Goal: Transaction & Acquisition: Purchase product/service

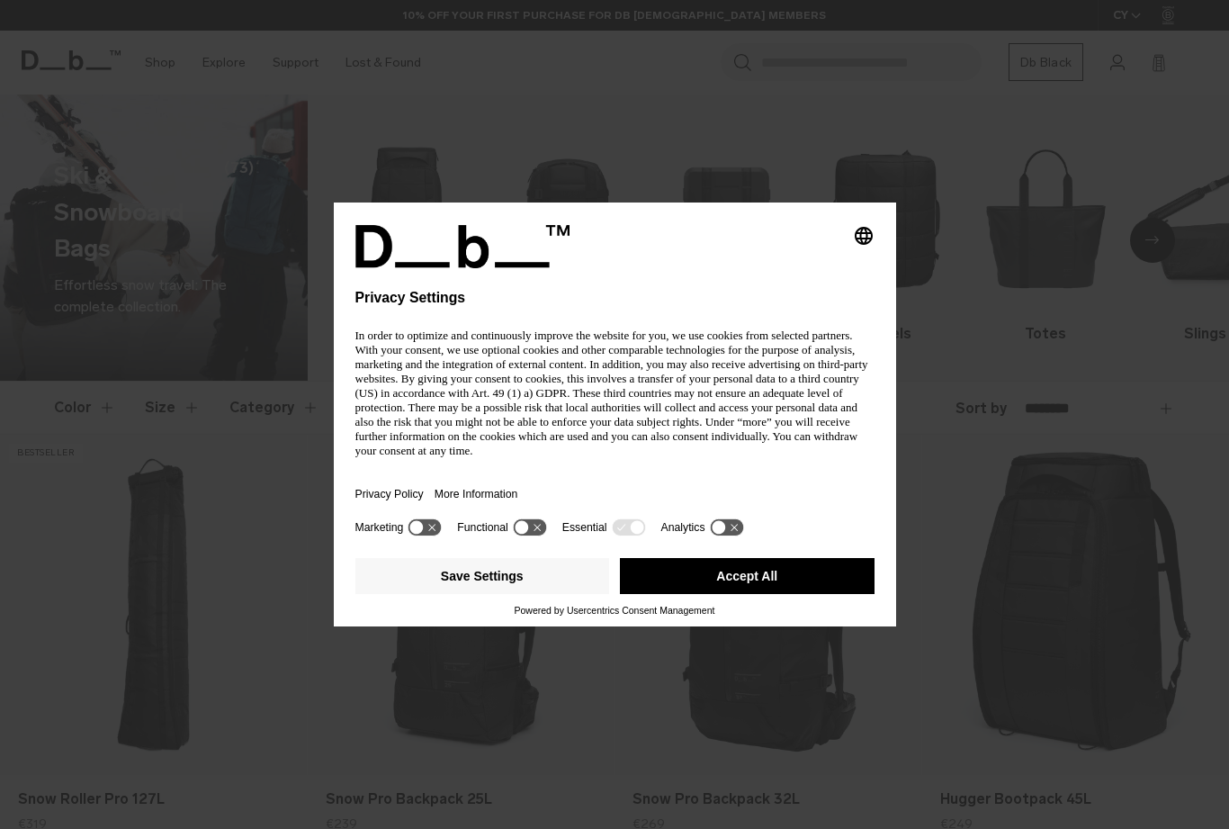
click at [602, 413] on div "In order to optimize and continuously improve the website for you, we use cooki…" at bounding box center [614, 393] width 519 height 160
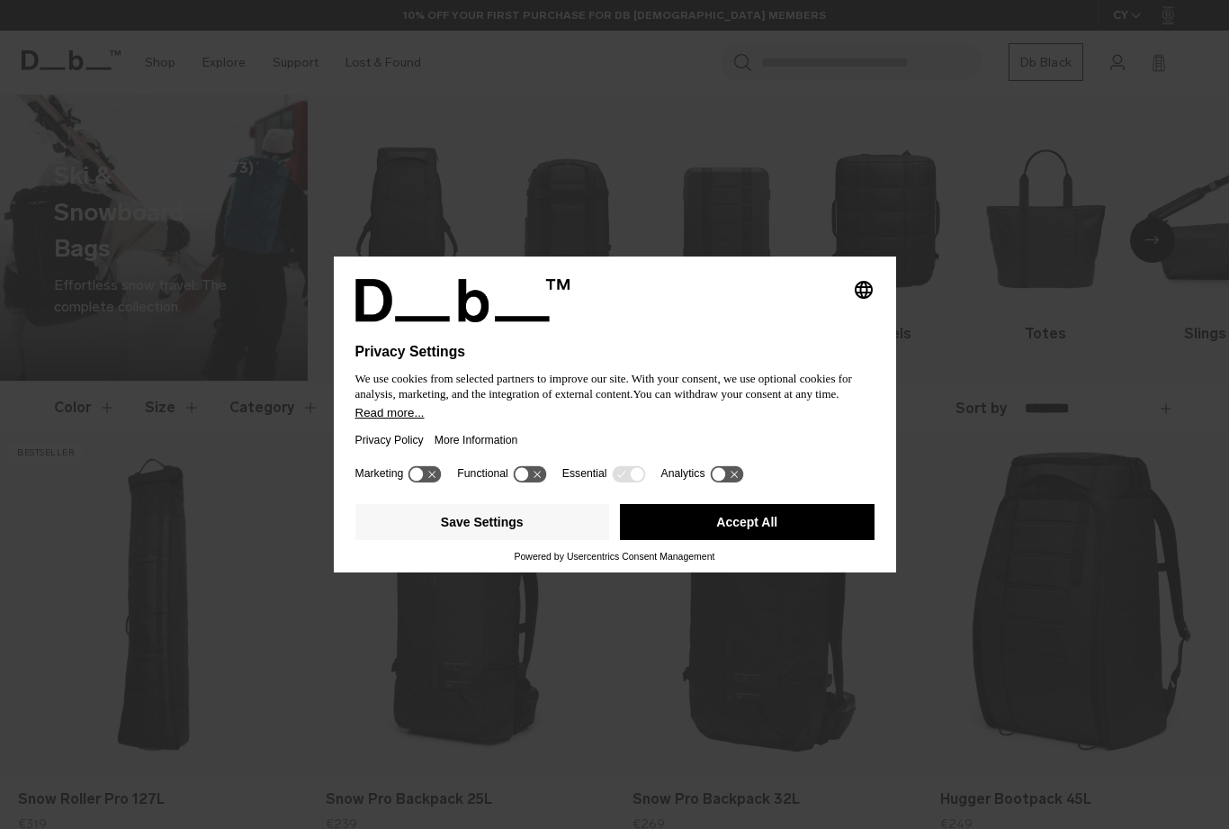
click at [776, 528] on button "Accept All" at bounding box center [747, 522] width 255 height 36
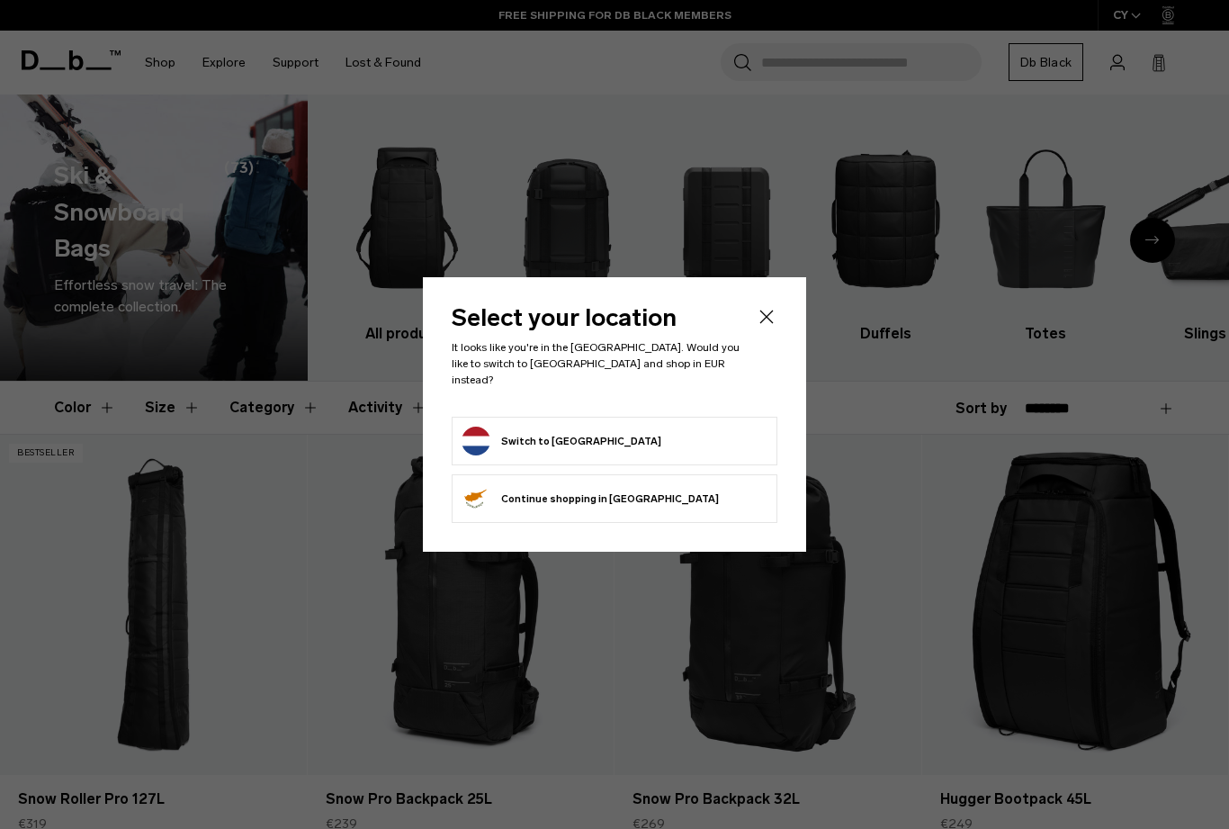
click at [680, 442] on form "Switch to Netherlands" at bounding box center [615, 441] width 306 height 29
click at [547, 430] on button "Switch to Netherlands" at bounding box center [562, 441] width 200 height 29
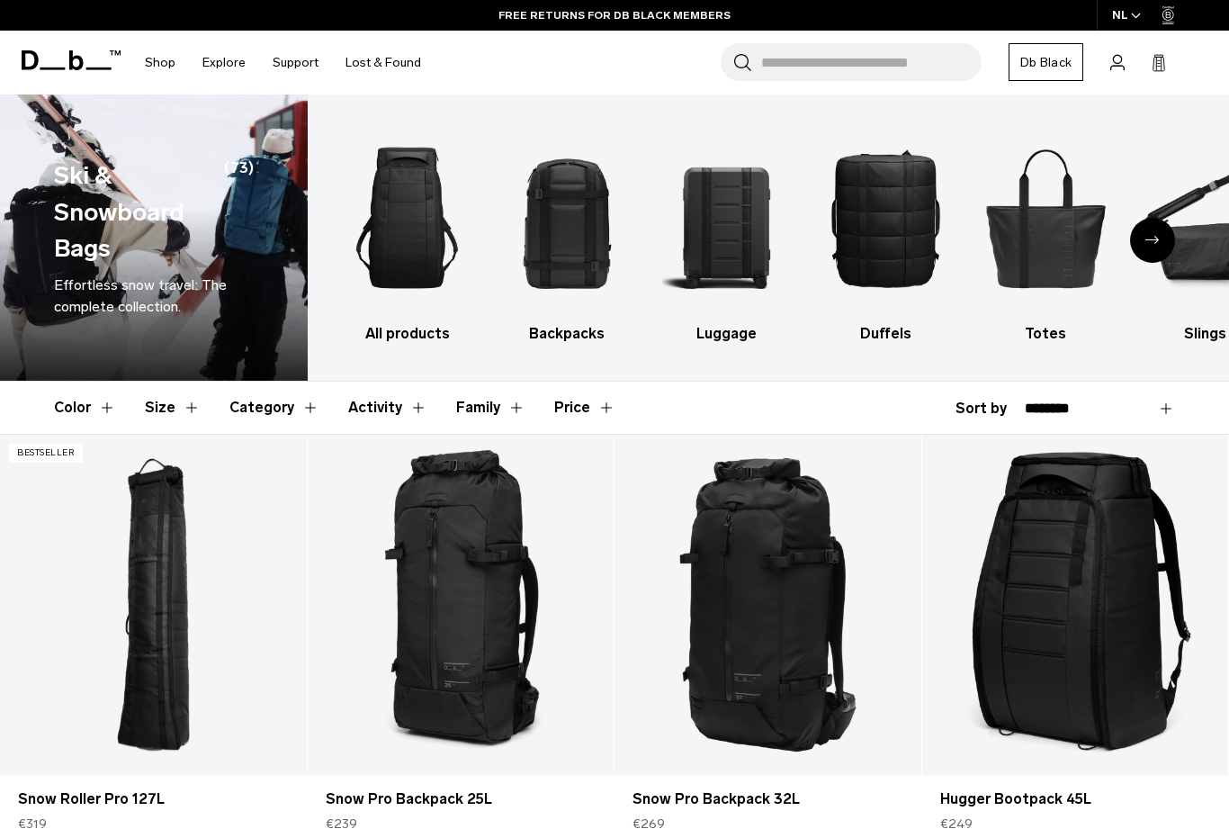
click at [277, 174] on body "Skip to content BUY NOW, PAY LATER WITH KLARNA 10% OFF YOUR FIRST PURCHASE FOR …" at bounding box center [614, 414] width 1229 height 829
click at [279, 400] on button "Category" at bounding box center [274, 408] width 90 height 52
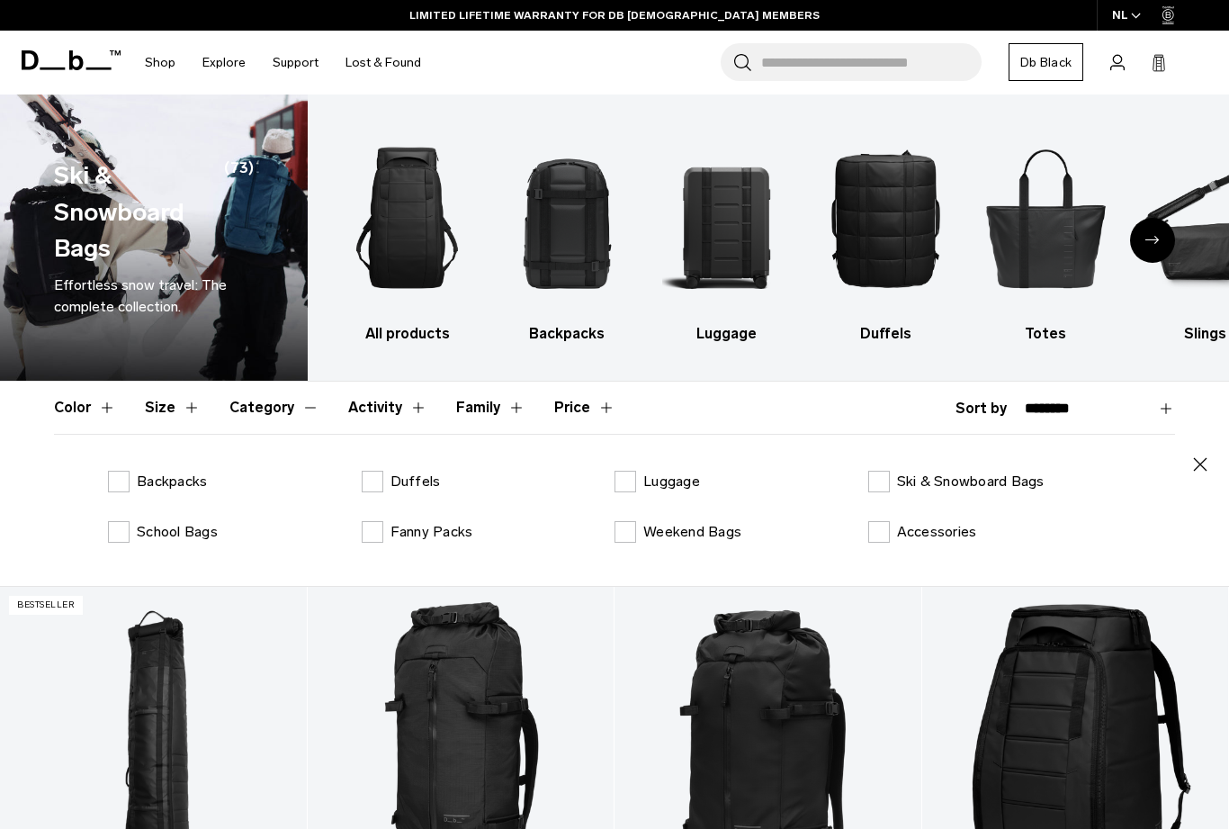
scroll to position [93, 0]
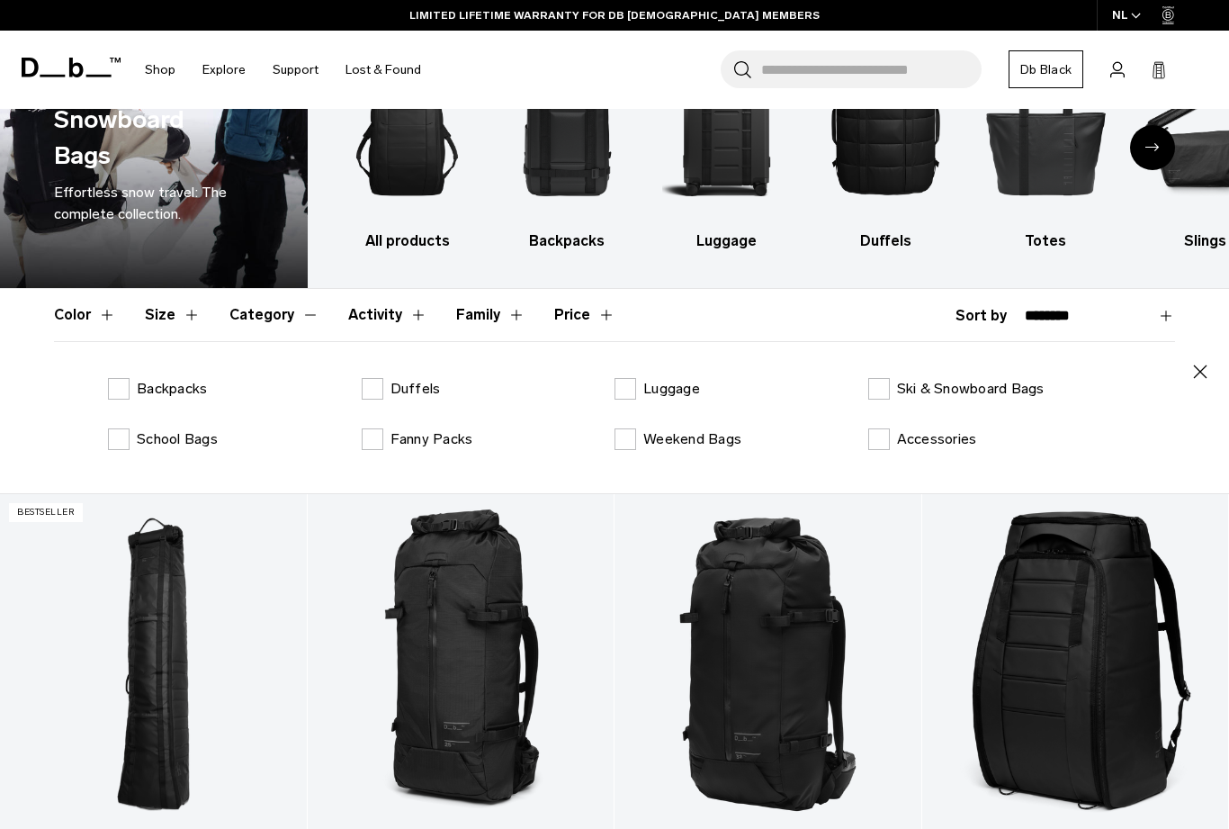
click at [942, 372] on div "Close Backpacks Duffels Luggage Ski & Snowboard Bags School Bags Fanny Packs We…" at bounding box center [614, 417] width 1121 height 152
click at [887, 384] on label "Ski & Snowboard Bags" at bounding box center [956, 389] width 176 height 22
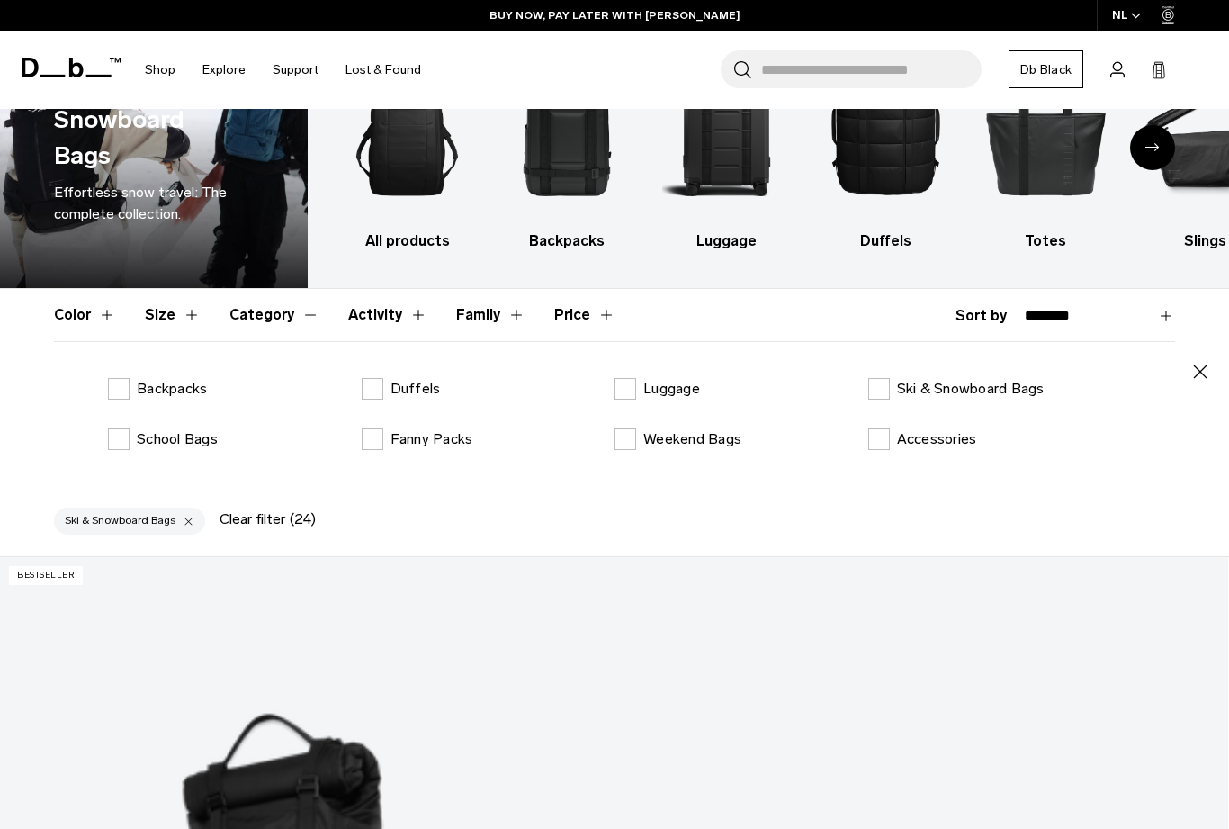
click at [1199, 381] on icon "button" at bounding box center [1201, 372] width 22 height 22
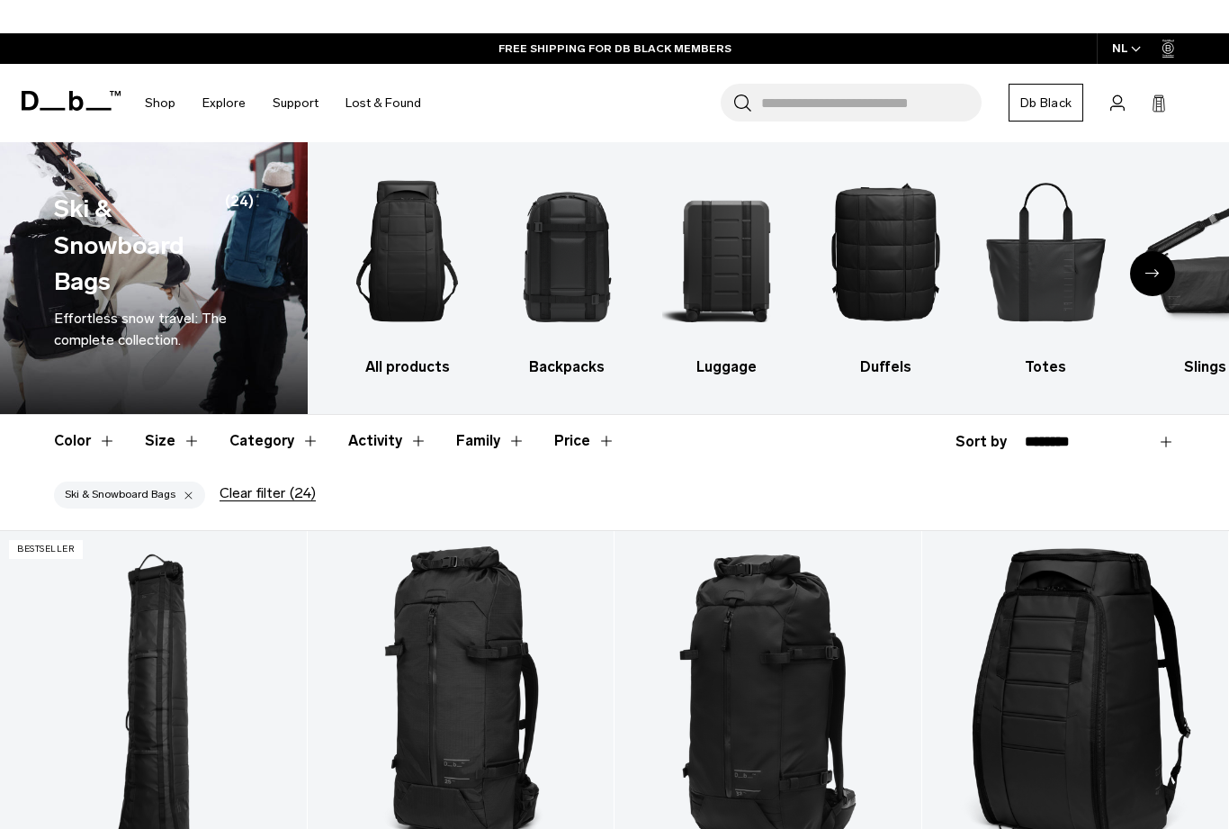
scroll to position [311, 0]
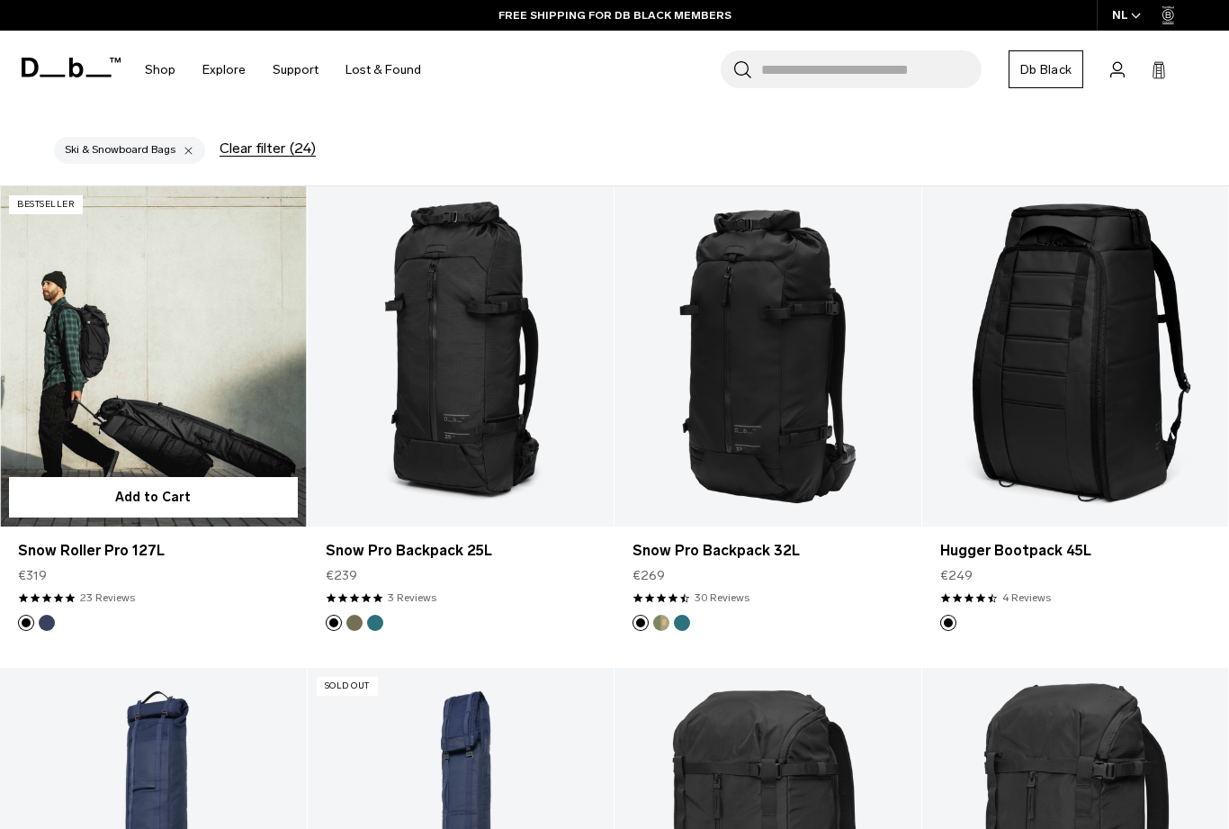
click at [175, 335] on link "Snow Roller Pro 127L" at bounding box center [153, 356] width 307 height 340
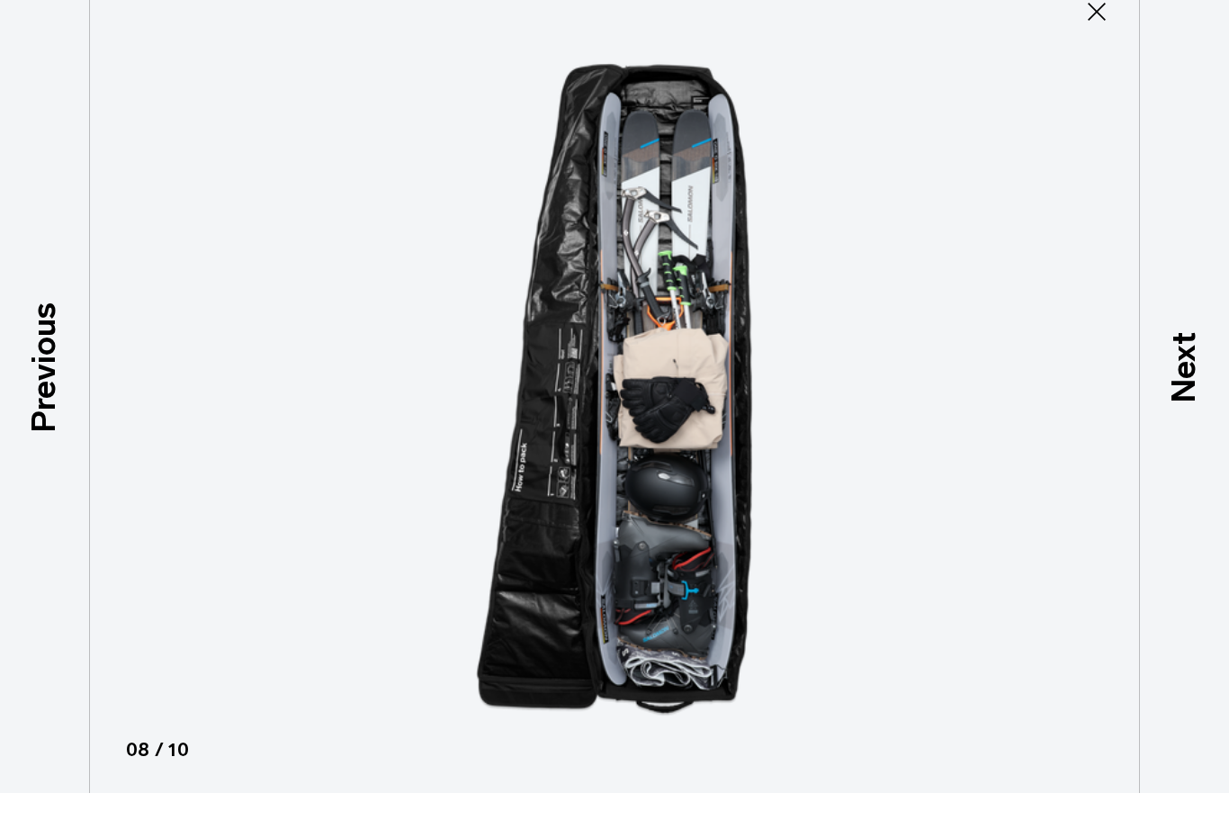
scroll to position [45, 0]
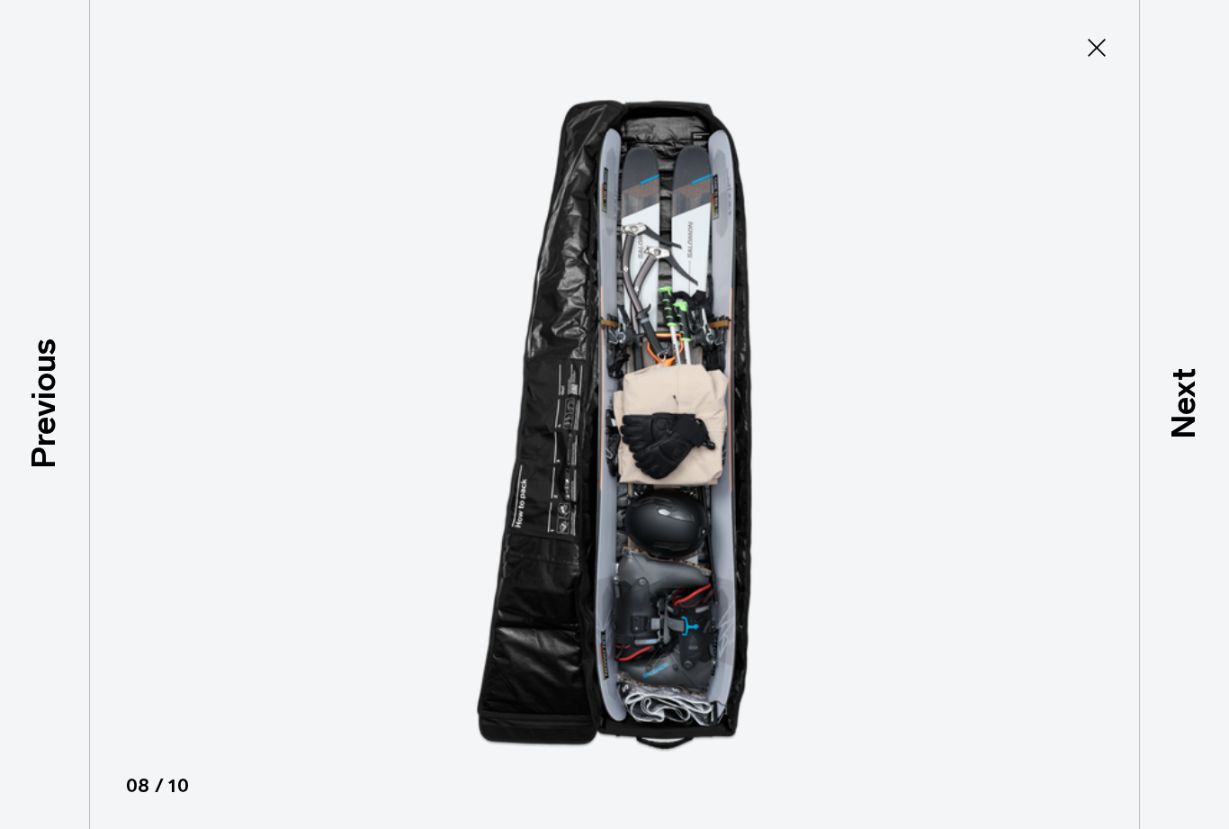
click at [1106, 37] on icon at bounding box center [1097, 47] width 29 height 29
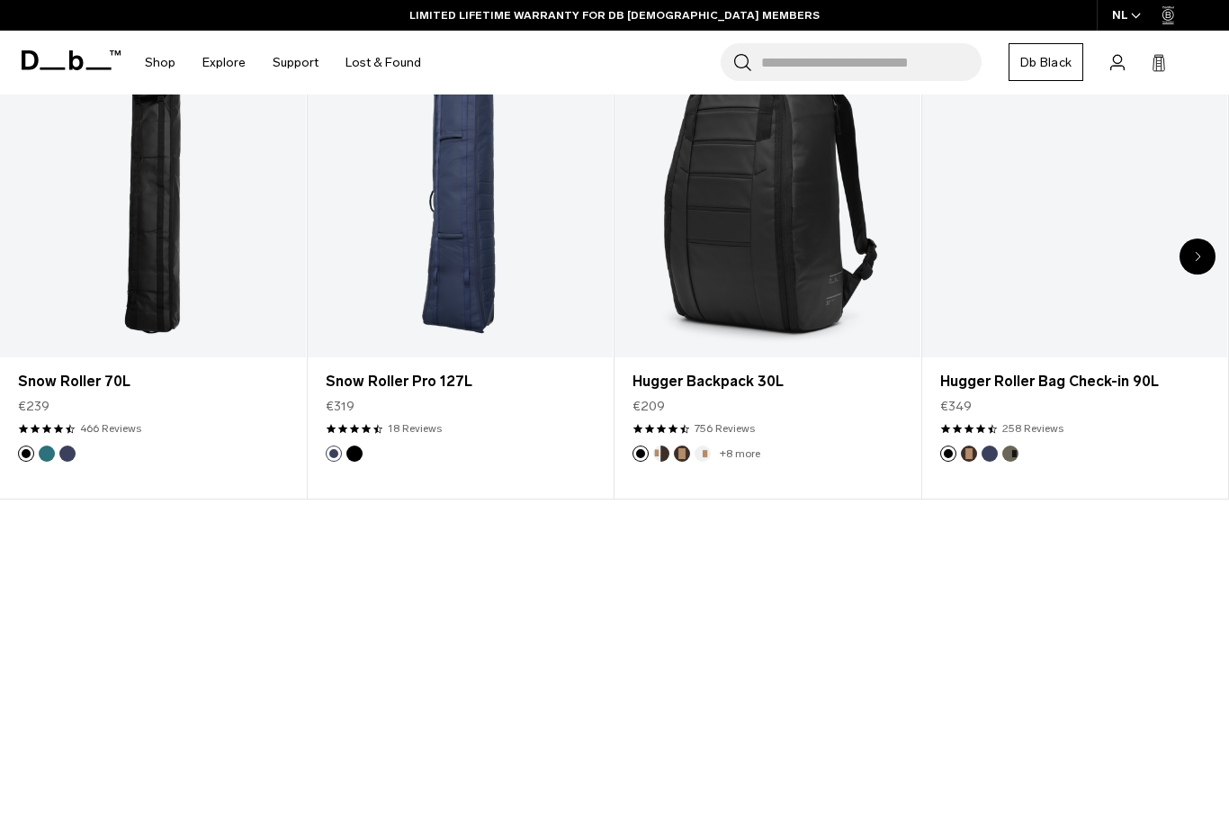
scroll to position [0, 0]
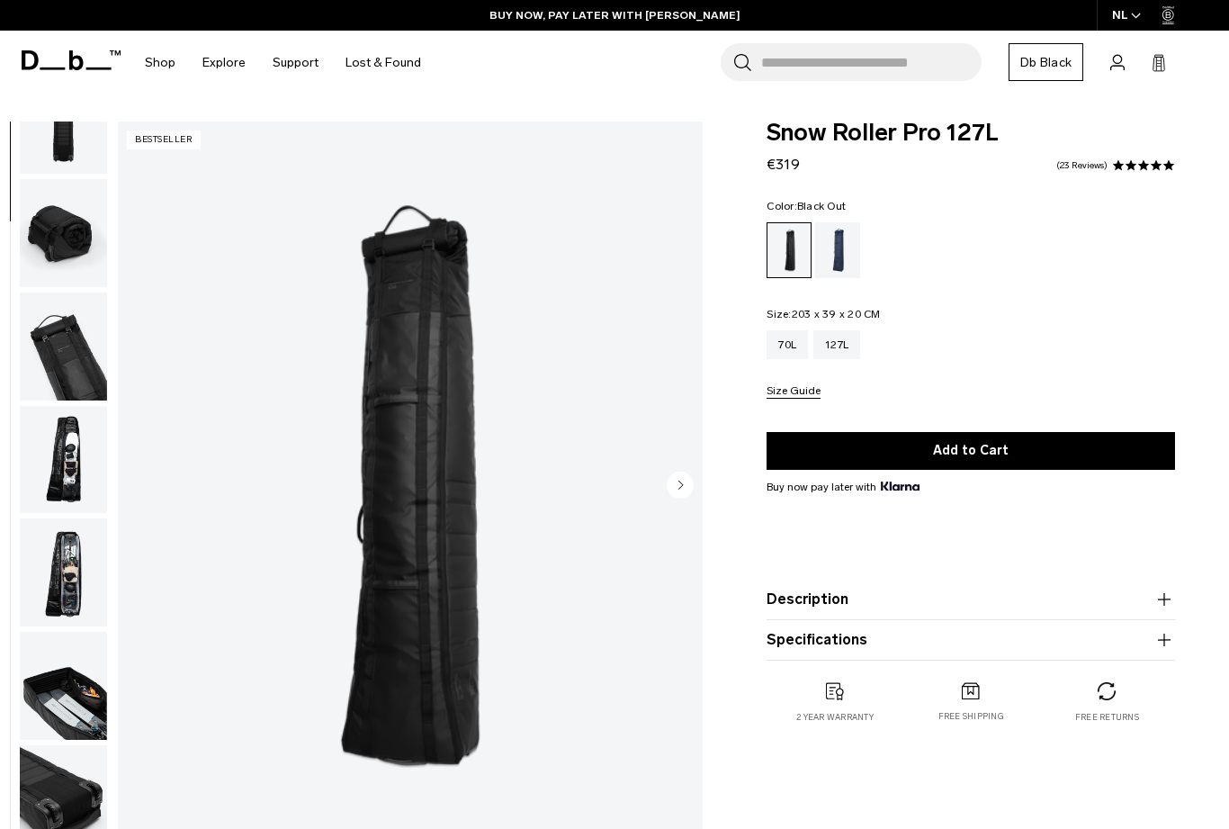
click at [118, 733] on img "1 / 10" at bounding box center [410, 486] width 585 height 731
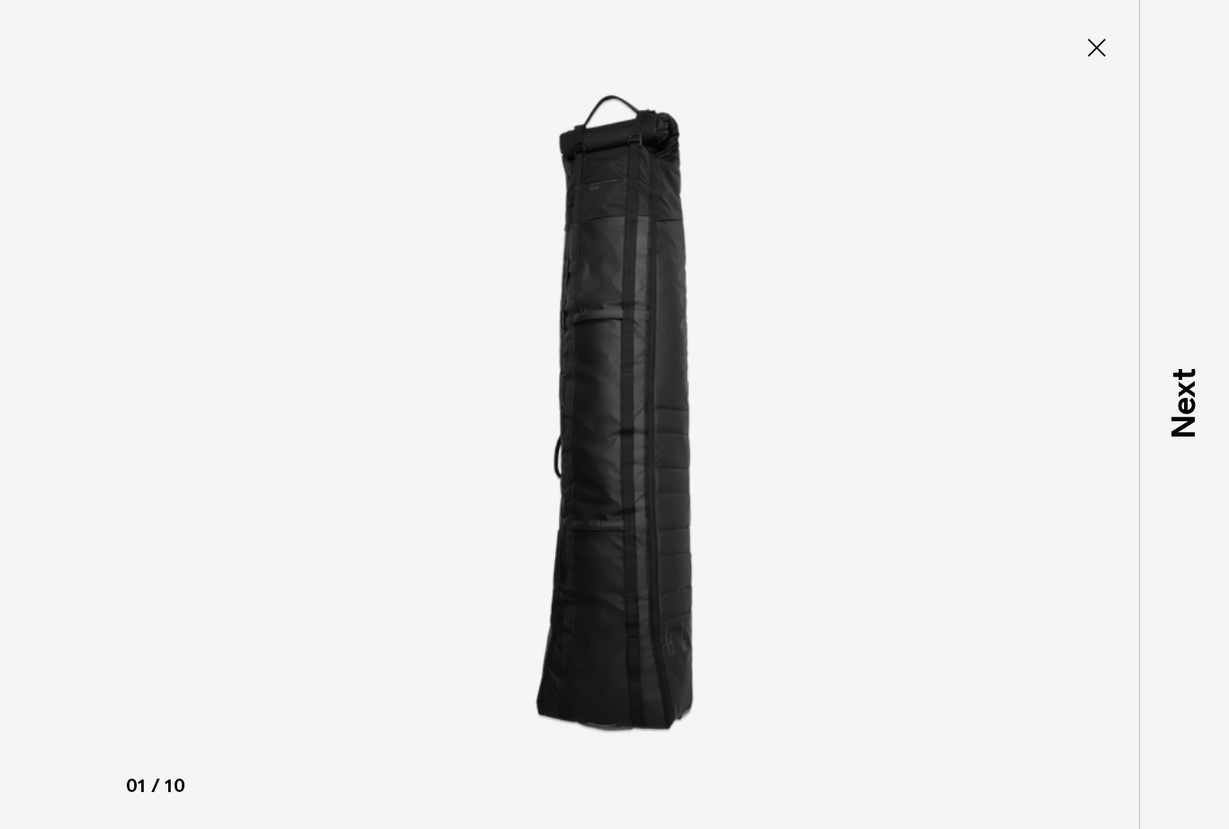
click at [1195, 389] on div "Next" at bounding box center [1184, 414] width 90 height 829
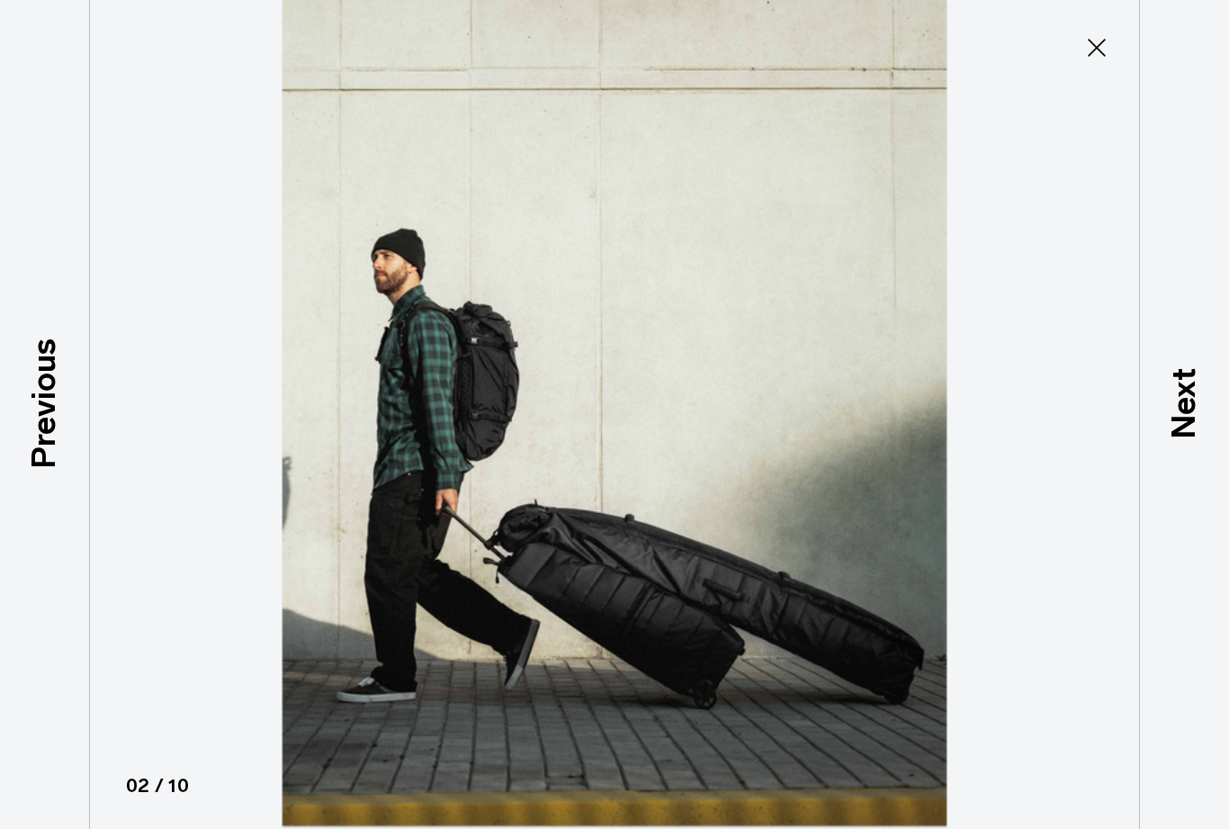
click at [1209, 408] on p "Next" at bounding box center [1184, 403] width 49 height 71
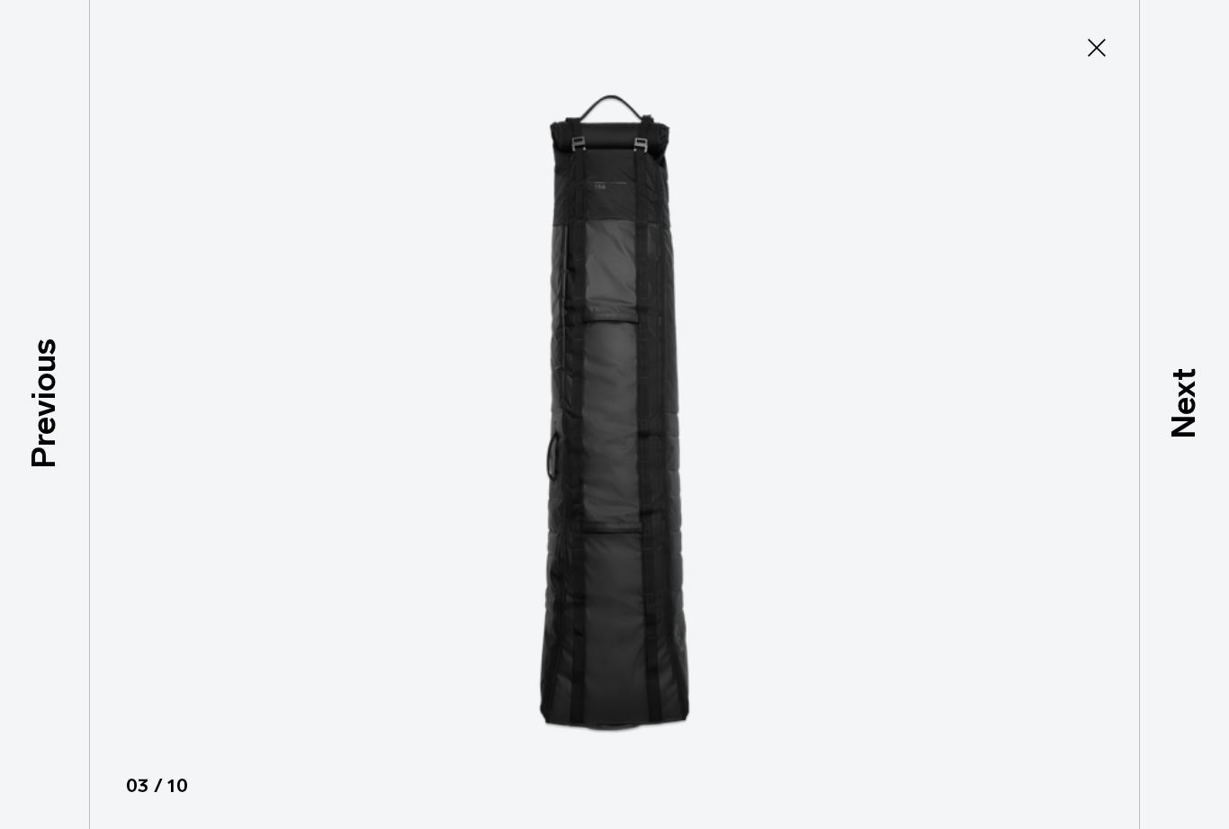
click at [1196, 399] on p "Next" at bounding box center [1184, 403] width 49 height 71
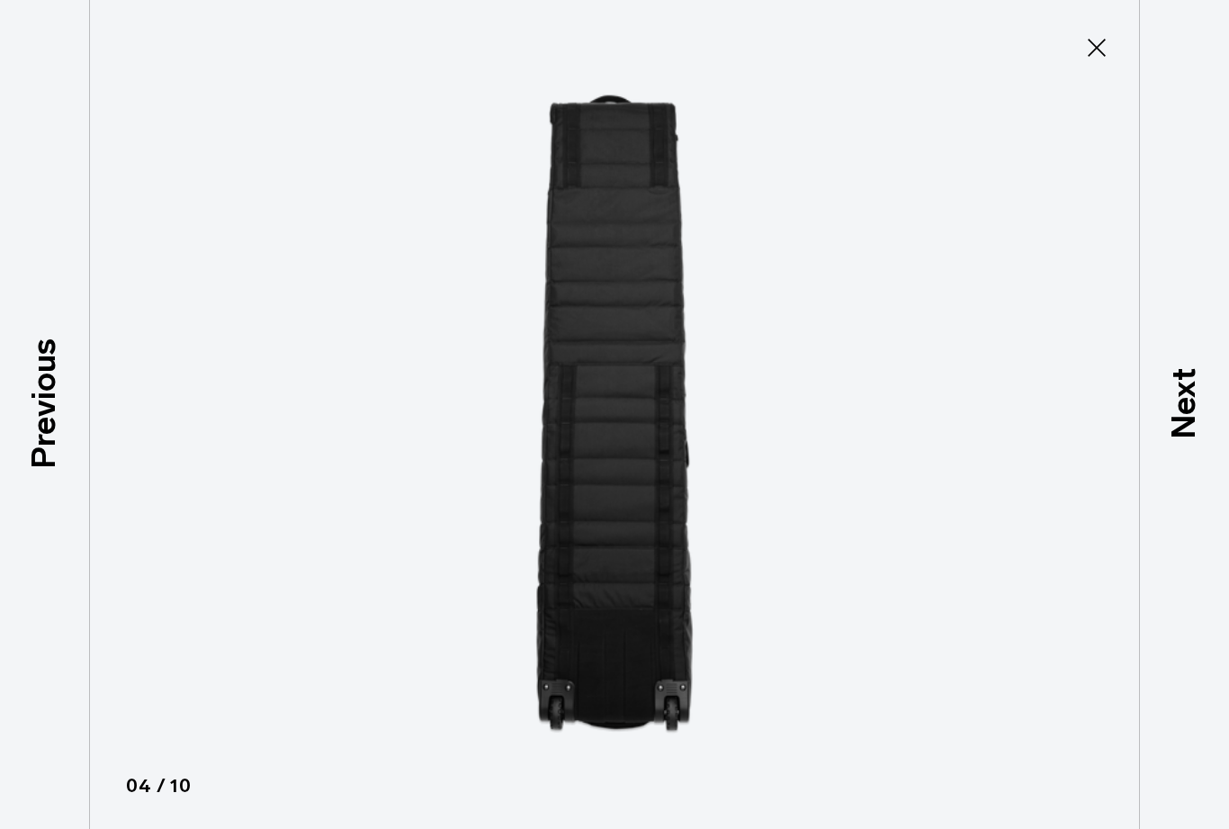
click at [1204, 402] on p "Next" at bounding box center [1184, 403] width 49 height 71
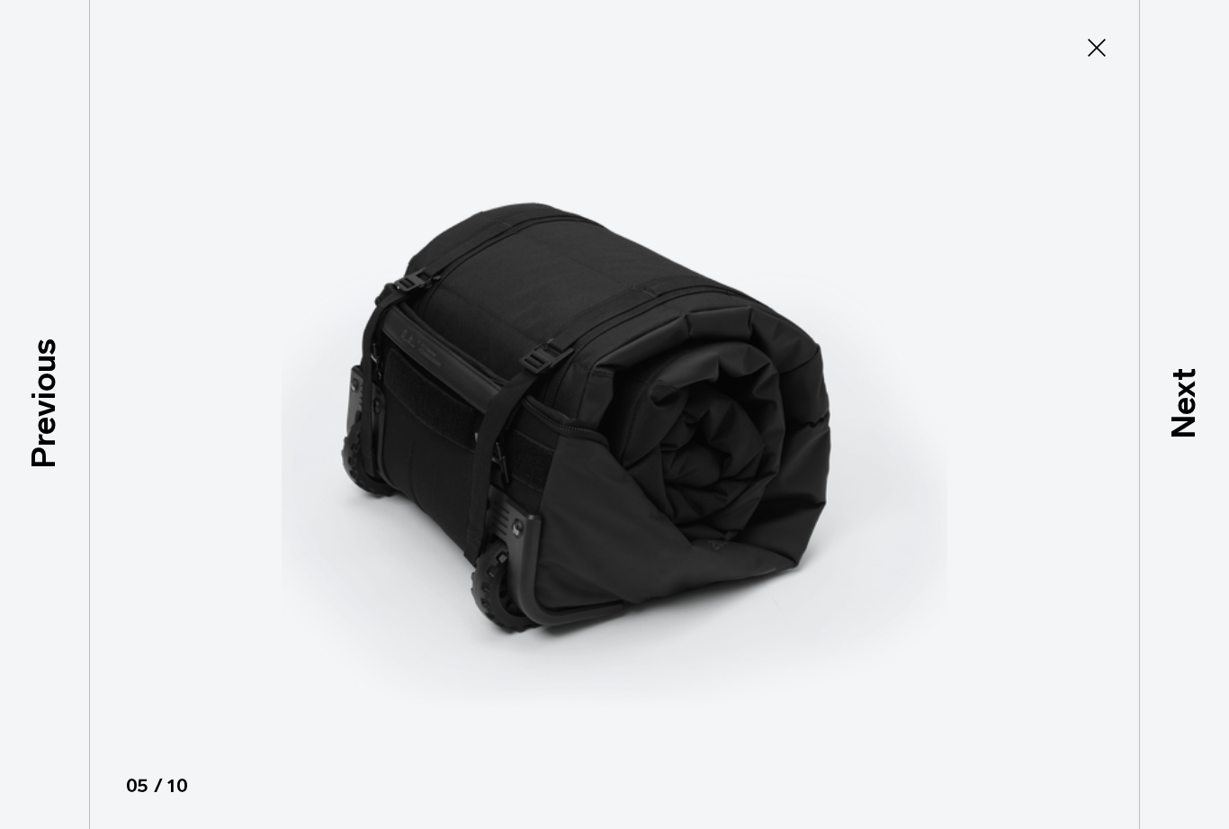
click at [1208, 401] on p "Next" at bounding box center [1184, 403] width 49 height 71
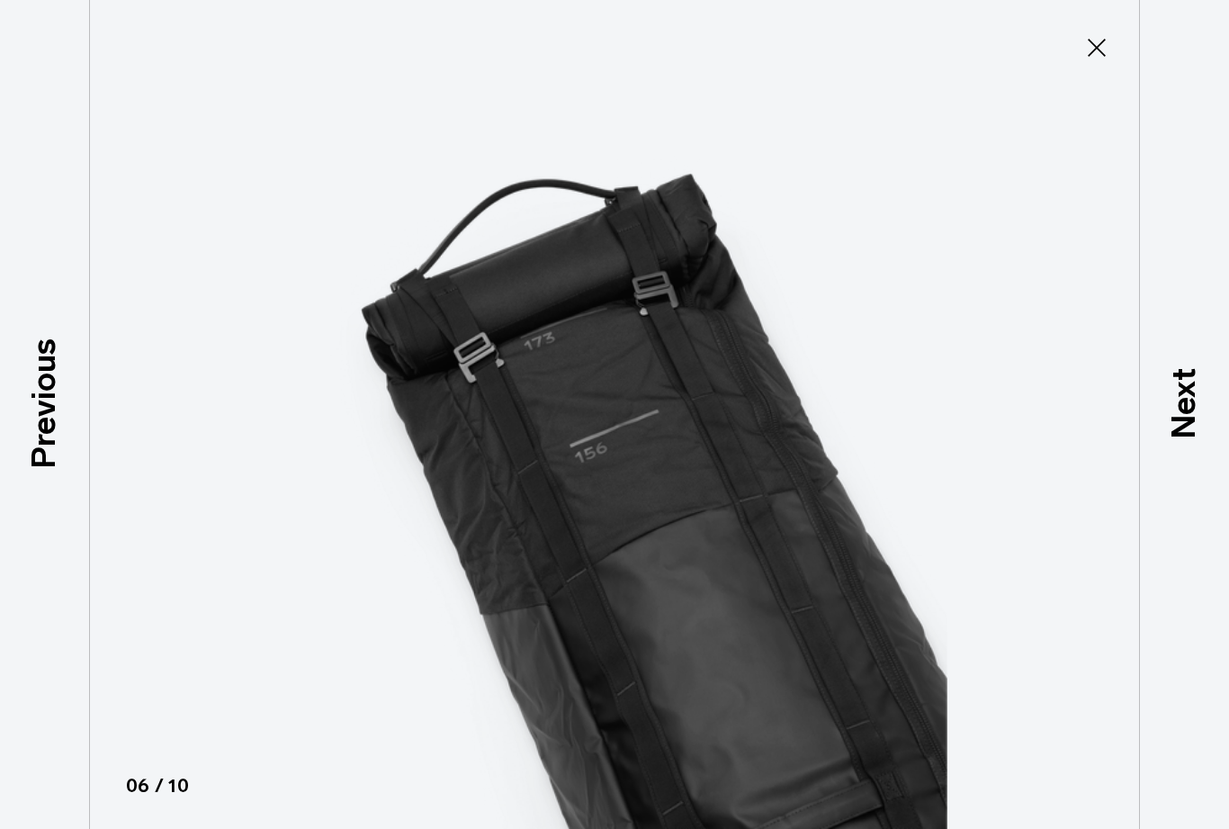
click at [1205, 410] on p "Next" at bounding box center [1184, 403] width 49 height 71
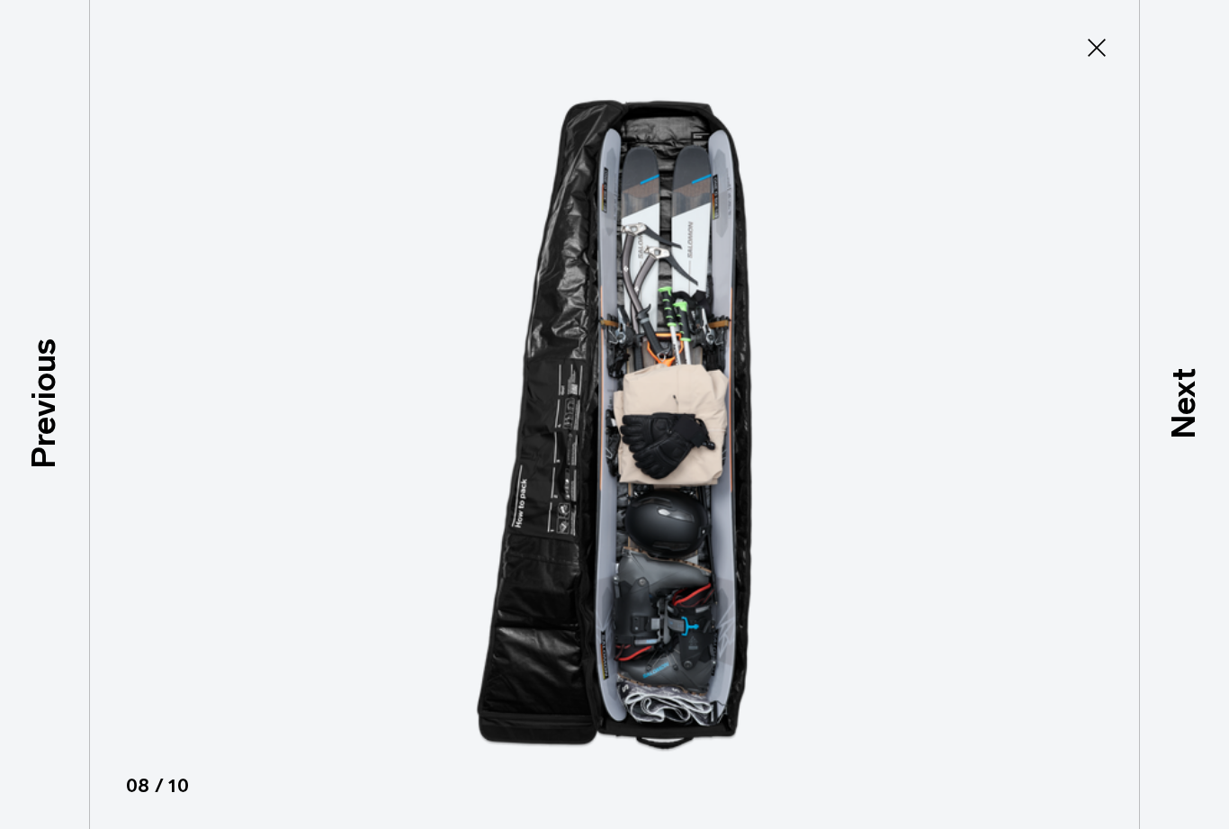
click at [1097, 50] on icon at bounding box center [1097, 47] width 29 height 29
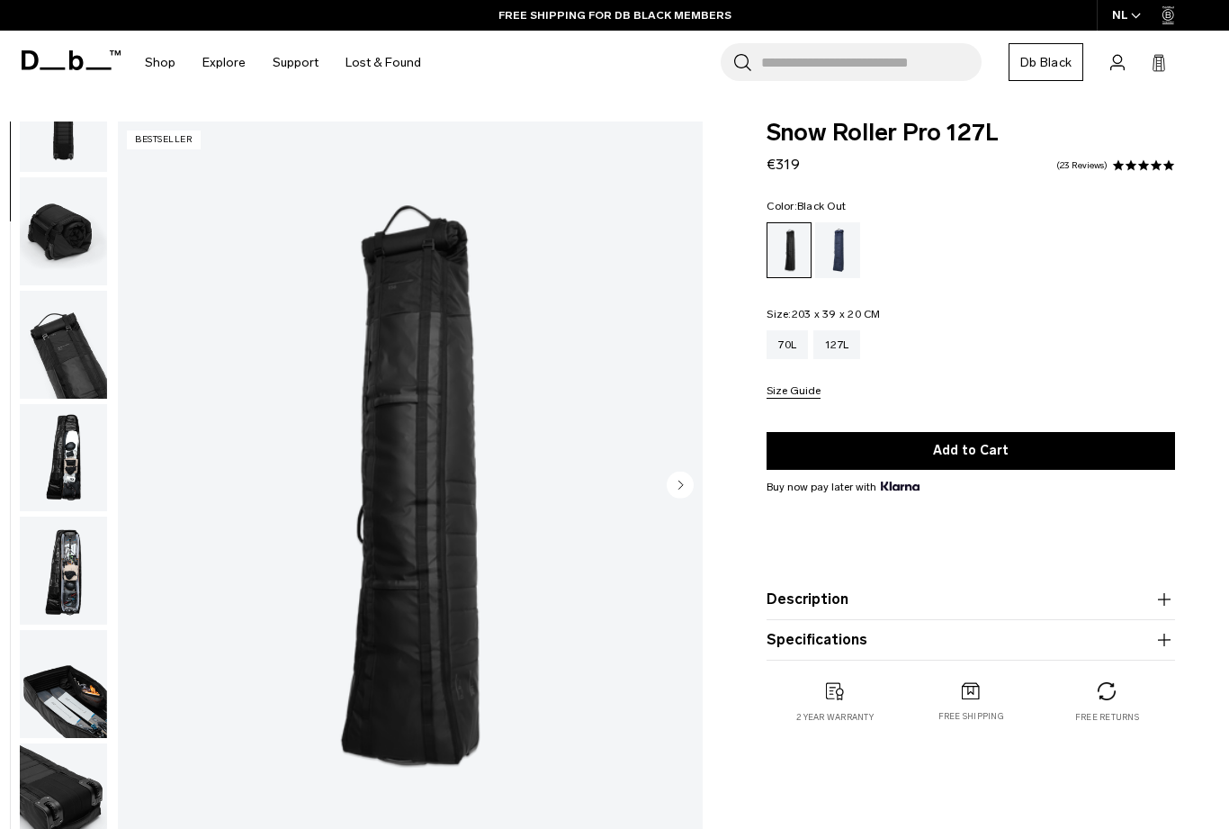
scroll to position [28, 0]
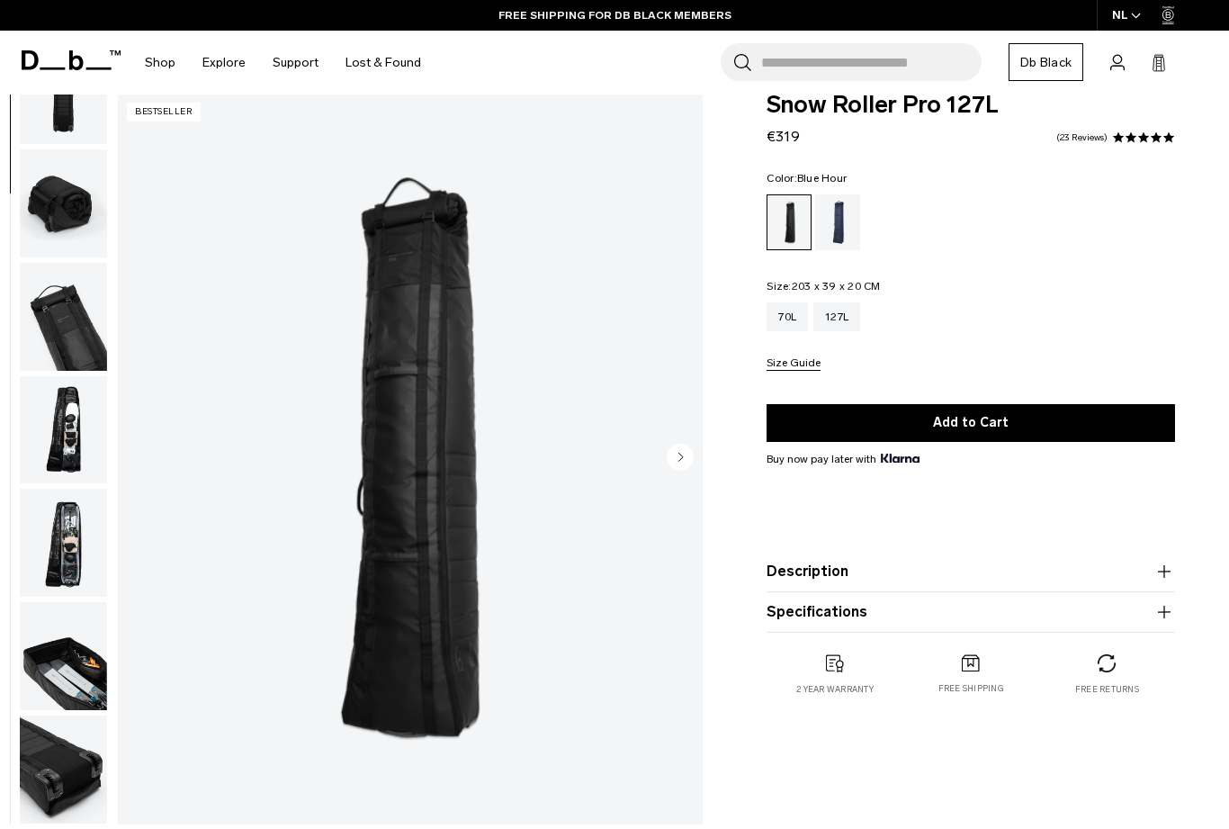
click at [841, 212] on div "Blue Hour" at bounding box center [838, 222] width 46 height 56
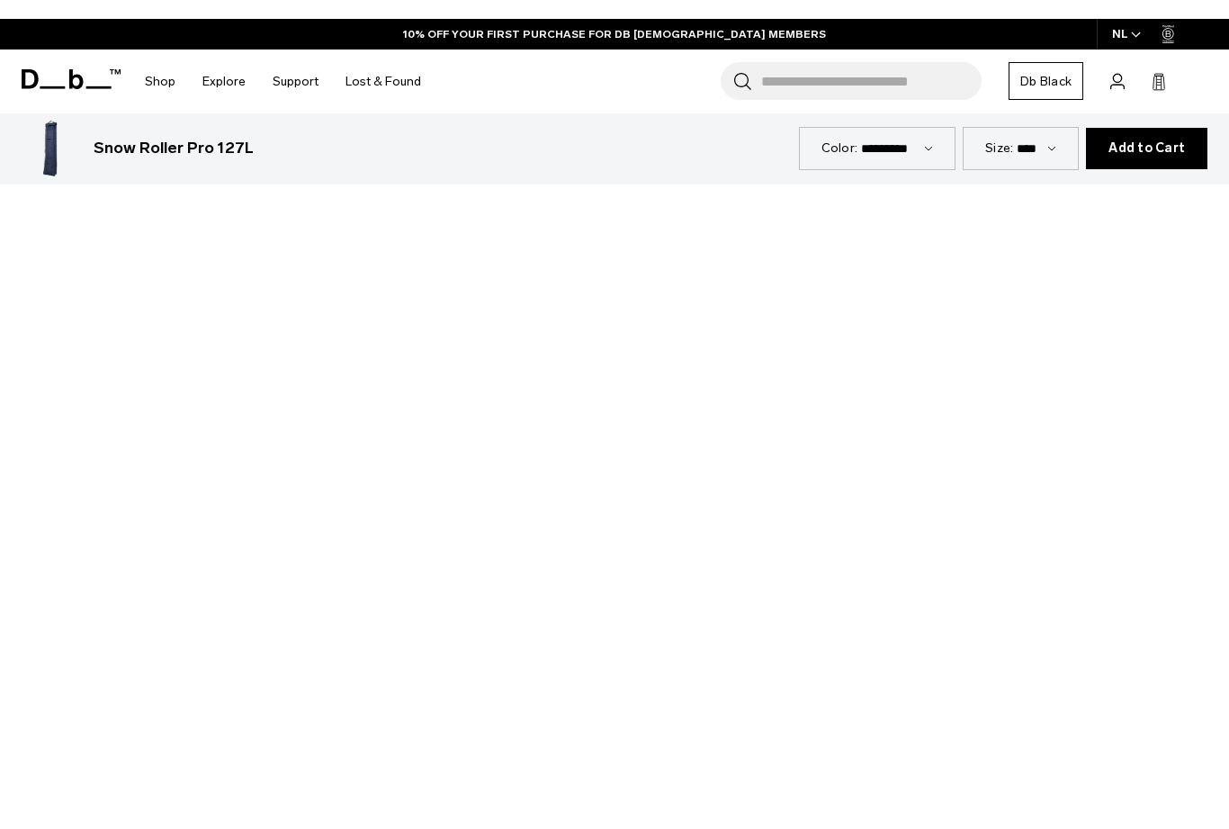
scroll to position [827, 0]
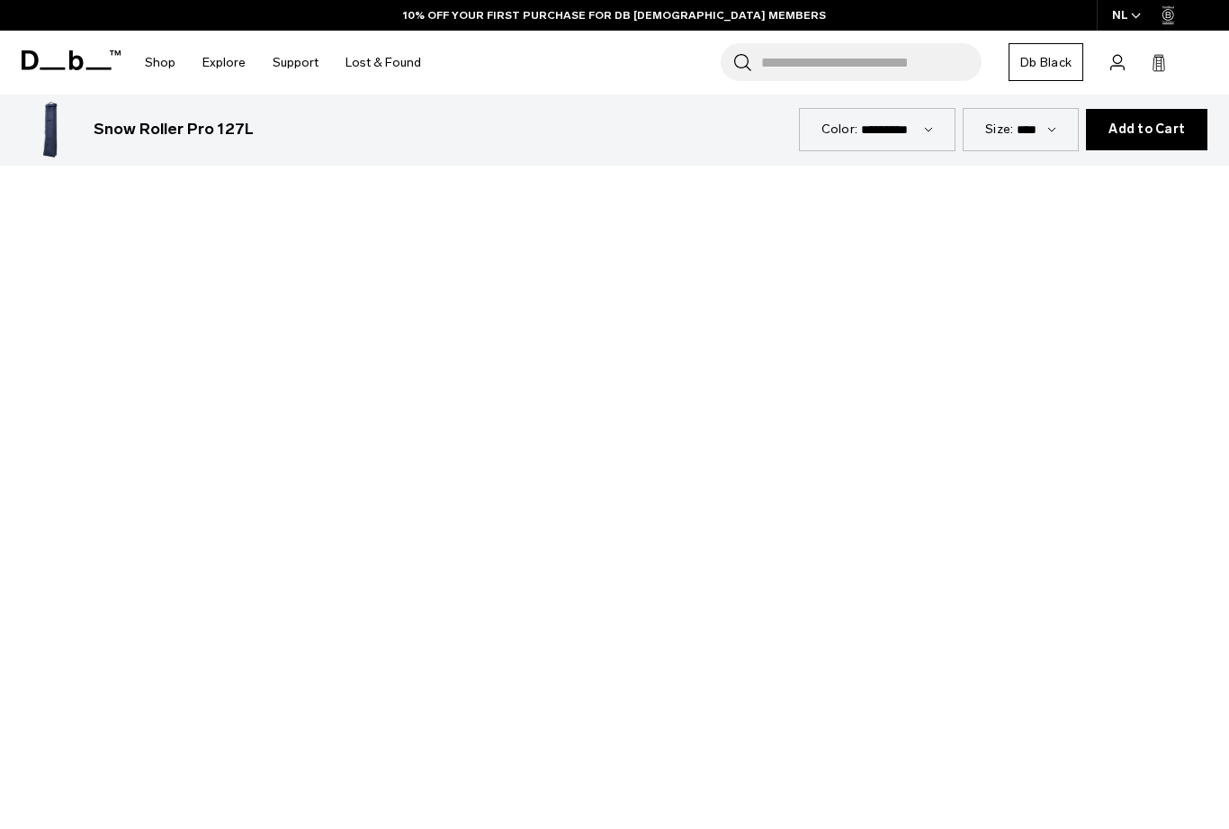
click at [626, 524] on div at bounding box center [614, 529] width 1229 height 691
